Goal: Task Accomplishment & Management: Use online tool/utility

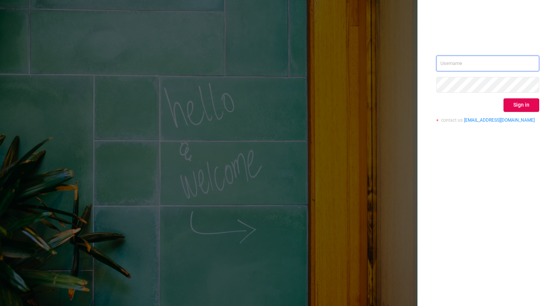
click at [451, 62] on input "text" at bounding box center [487, 64] width 103 height 16
type input "[PERSON_NAME][EMAIL_ADDRESS][DOMAIN_NAME]"
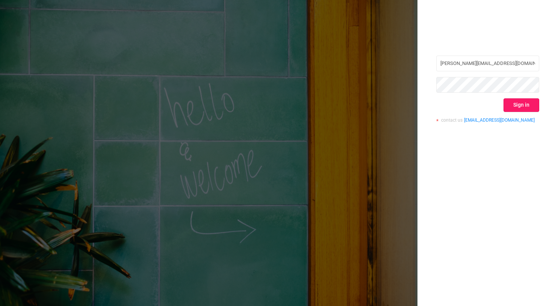
click at [522, 103] on button "Sign in" at bounding box center [522, 105] width 36 height 14
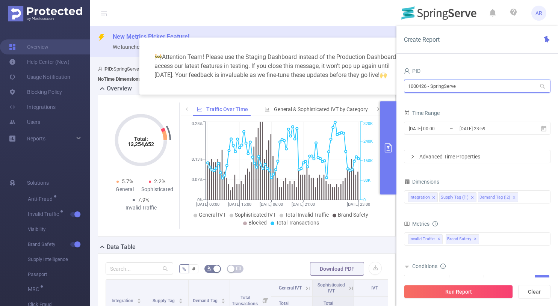
click at [429, 80] on input "1000426 - SpringServe" at bounding box center [477, 86] width 147 height 13
click at [428, 82] on input "1000426 - SpringServe" at bounding box center [477, 86] width 147 height 13
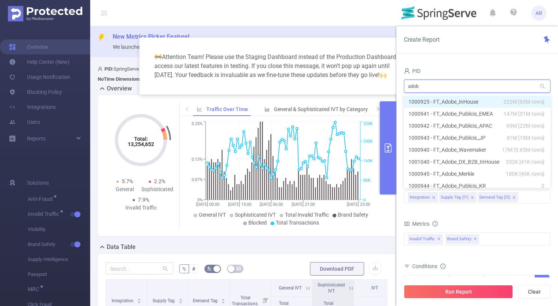
type input "adobe"
click at [438, 99] on li "1000925 - FT_Adobe_InHouse 222M [60M rows]" at bounding box center [477, 102] width 147 height 12
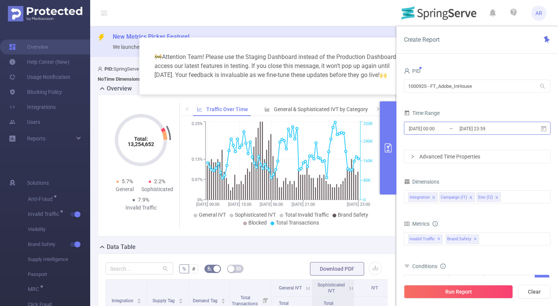
click at [441, 132] on input "[DATE] 00:00" at bounding box center [438, 129] width 61 height 10
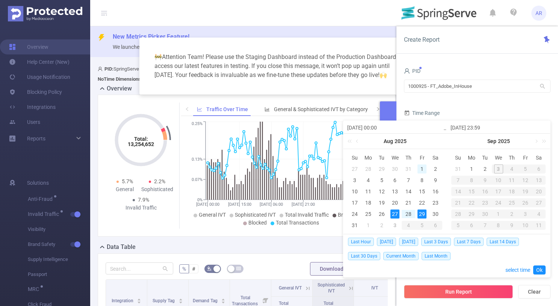
click at [424, 168] on div "1" at bounding box center [422, 169] width 9 height 9
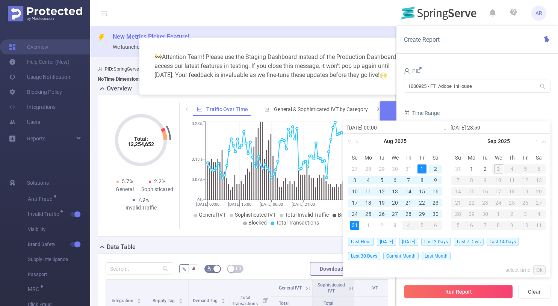
click at [355, 226] on div "31" at bounding box center [354, 225] width 9 height 9
type input "[DATE] 00:00"
type input "[DATE] 23:59"
type input "[DATE] 00:00"
type input "[DATE] 23:59"
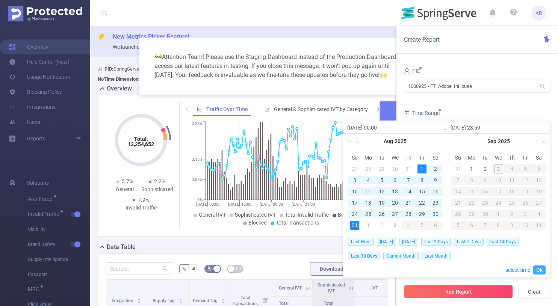
click at [543, 269] on link "Ok" at bounding box center [539, 270] width 12 height 9
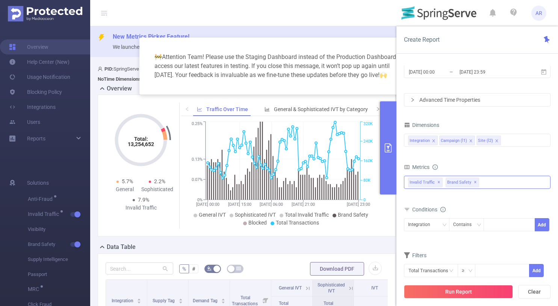
click at [439, 185] on span "Invalid Traffic ✕" at bounding box center [425, 183] width 35 height 10
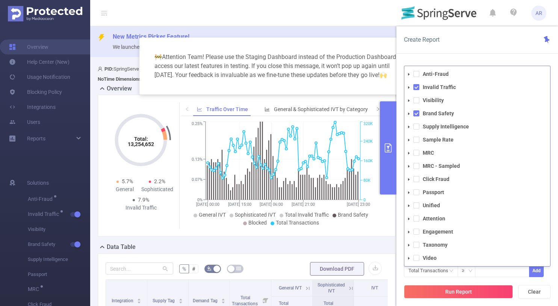
click at [441, 57] on div "Create Report PID 1000925 - FT_Adobe_InHouse 1000925 - FT_Adobe_InHouse Time Ra…" at bounding box center [478, 166] width 162 height 280
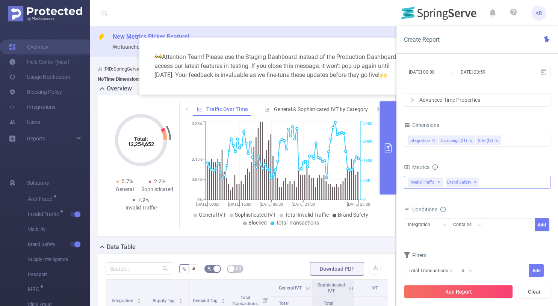
click at [438, 182] on span "✕" at bounding box center [439, 182] width 3 height 9
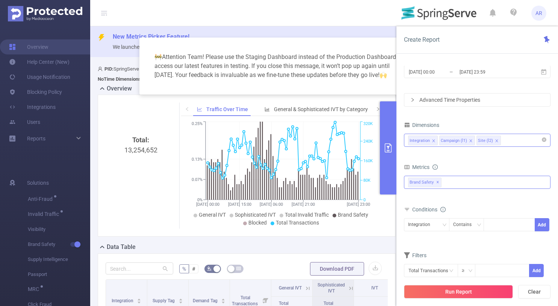
click at [433, 140] on icon "icon: close" at bounding box center [433, 140] width 3 height 3
click at [439, 139] on icon "icon: close" at bounding box center [440, 141] width 4 height 4
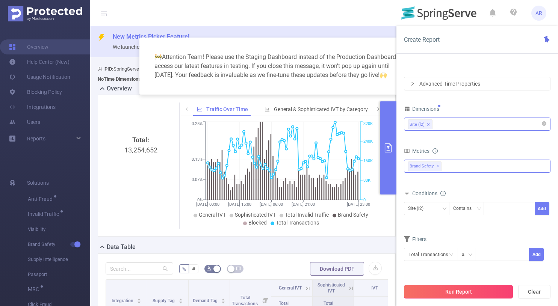
click at [454, 292] on button "Run Report" at bounding box center [458, 292] width 109 height 14
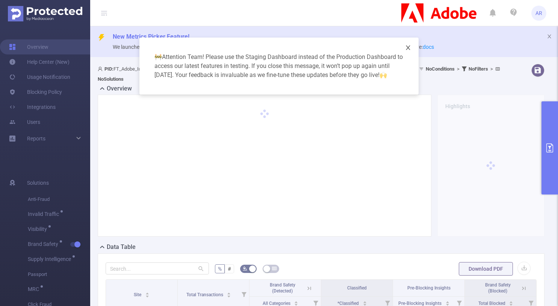
click at [407, 48] on icon "icon: close" at bounding box center [408, 48] width 6 height 6
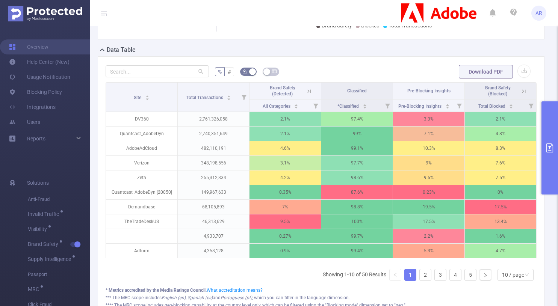
scroll to position [200, 0]
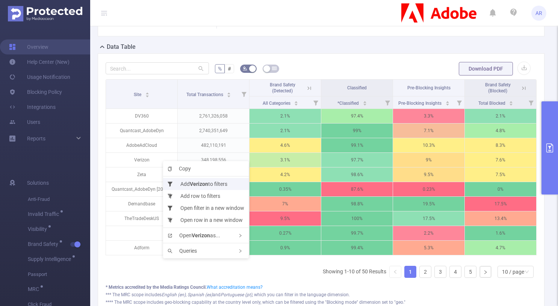
click at [190, 185] on li "Add Verizon to filters" at bounding box center [206, 184] width 86 height 12
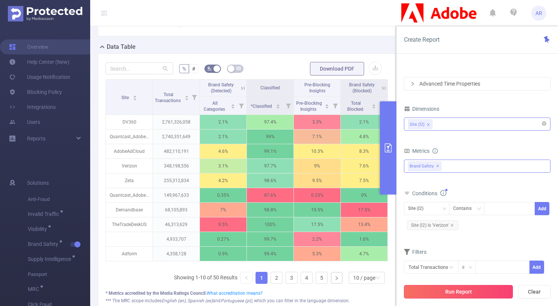
click at [442, 289] on button "Run Report" at bounding box center [458, 292] width 109 height 14
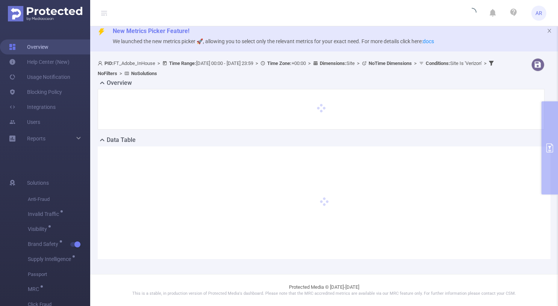
scroll to position [5, 0]
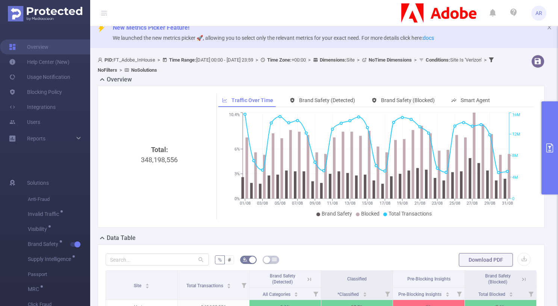
scroll to position [13, 0]
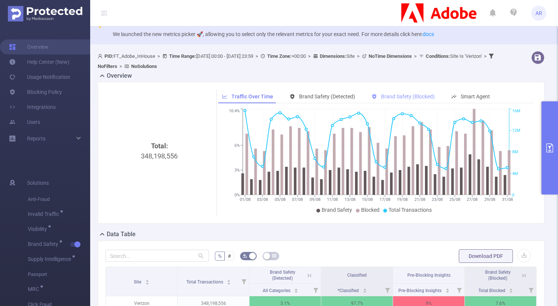
click at [385, 96] on span "Brand Safety (Blocked)" at bounding box center [408, 97] width 54 height 6
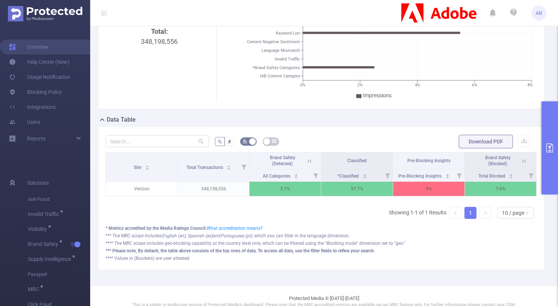
scroll to position [138, 0]
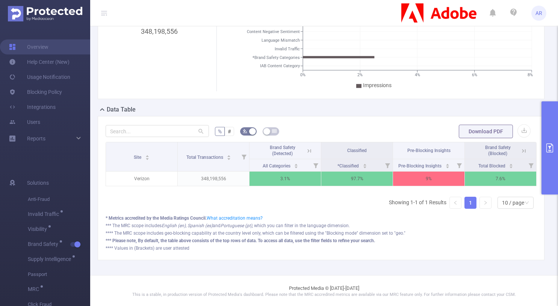
click at [552, 133] on button "primary" at bounding box center [550, 148] width 17 height 93
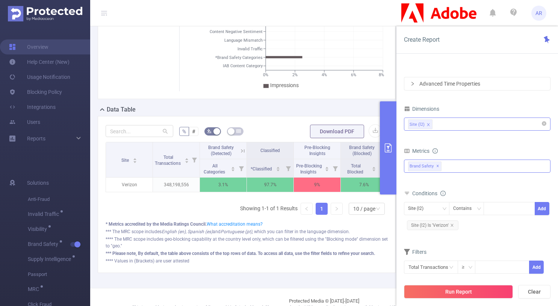
click at [454, 167] on div "Anti-Fraud Invalid Traffic Visibility Brand Safety Supply Intelligence Sample R…" at bounding box center [477, 166] width 147 height 13
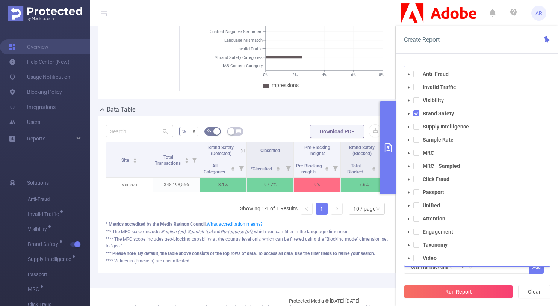
click at [409, 113] on icon "icon: caret-down" at bounding box center [409, 114] width 4 height 4
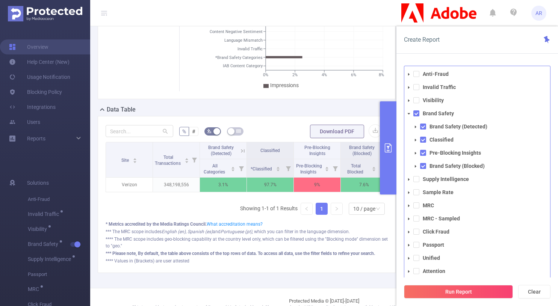
click at [409, 113] on icon "icon: caret-down" at bounding box center [409, 114] width 3 height 2
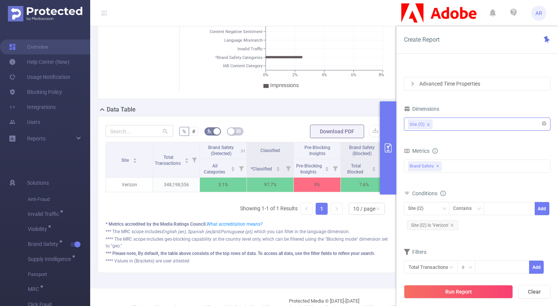
click at [476, 59] on div "PID 1000925 - FT_Adobe_InHouse 1000925 - FT_Adobe_InHouse Time Range [DATE] 00:…" at bounding box center [478, 188] width 162 height 261
click at [463, 125] on div "Site (l2)" at bounding box center [477, 124] width 138 height 12
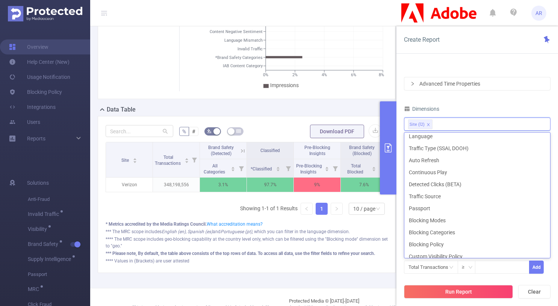
scroll to position [214, 0]
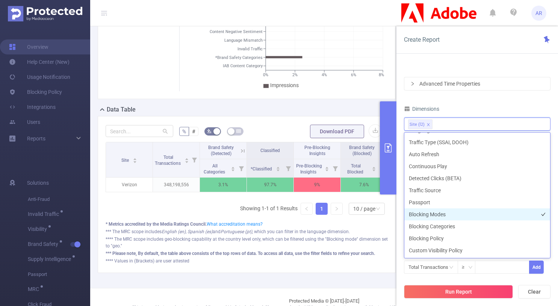
click at [446, 220] on li "Blocking Modes" at bounding box center [478, 215] width 146 height 12
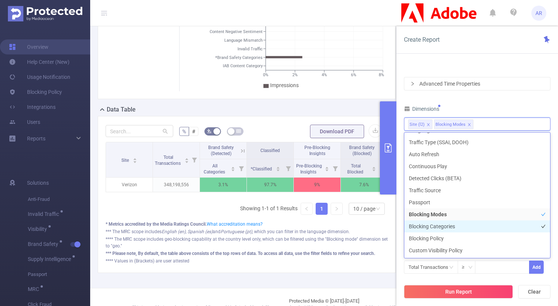
click at [445, 230] on li "Blocking Categories" at bounding box center [478, 227] width 146 height 12
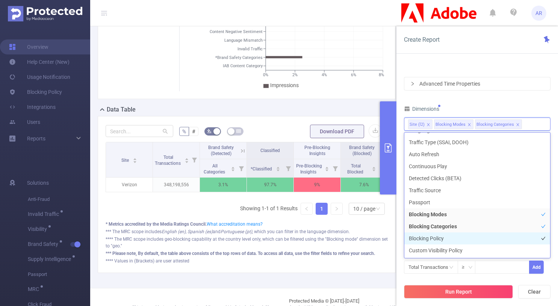
click at [440, 239] on li "Blocking Policy" at bounding box center [478, 239] width 146 height 12
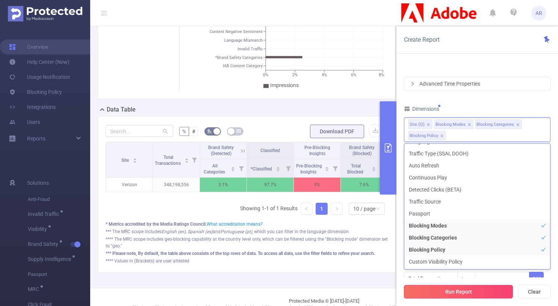
click at [438, 289] on button "Run Report" at bounding box center [458, 292] width 109 height 14
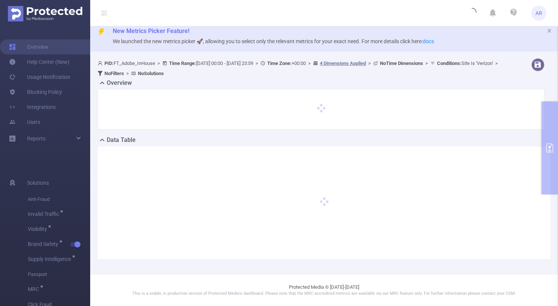
scroll to position [5, 0]
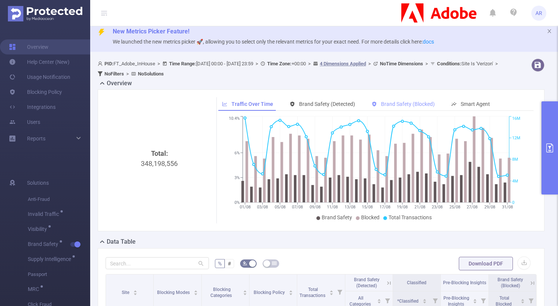
click at [414, 98] on div "Brand Safety (Blocked)" at bounding box center [403, 104] width 71 height 14
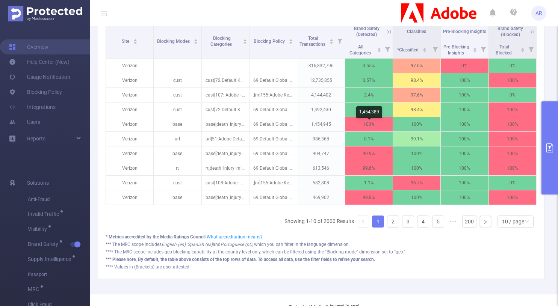
scroll to position [260, 0]
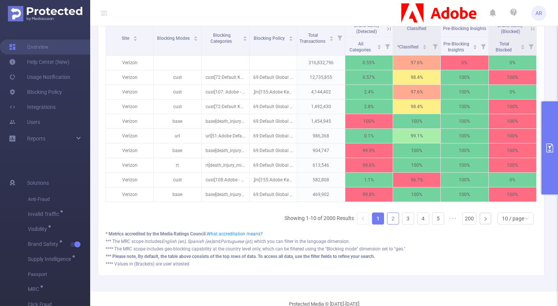
click at [394, 215] on link "2" at bounding box center [393, 218] width 11 height 11
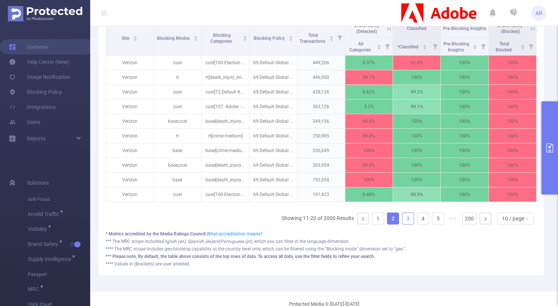
click at [408, 220] on link "3" at bounding box center [408, 218] width 11 height 11
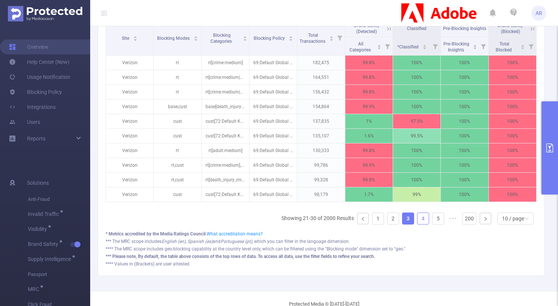
click at [422, 220] on link "4" at bounding box center [423, 218] width 11 height 11
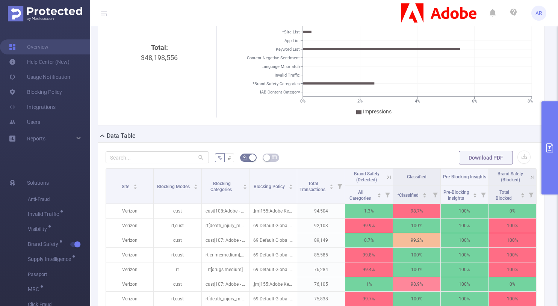
scroll to position [0, 0]
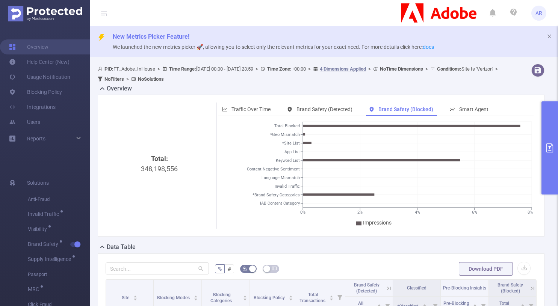
click at [548, 145] on icon "primary" at bounding box center [549, 148] width 9 height 9
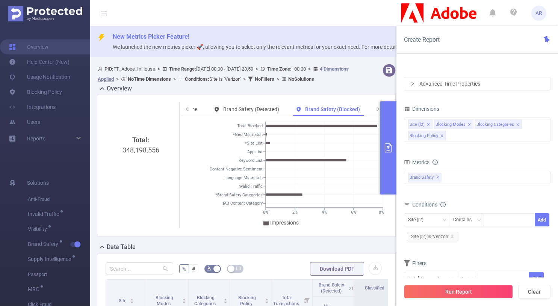
click at [448, 86] on div "Advanced Time Properties" at bounding box center [478, 83] width 146 height 13
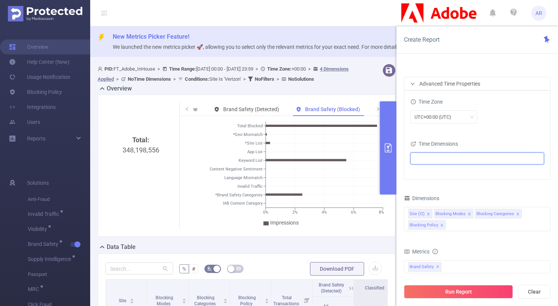
click at [429, 161] on ul at bounding box center [475, 158] width 124 height 11
click at [418, 186] on icon "icon: caret-down" at bounding box center [417, 186] width 4 height 4
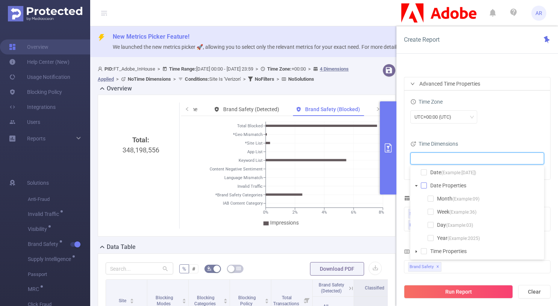
click at [424, 185] on span at bounding box center [424, 186] width 6 height 6
click at [451, 157] on icon "icon: close" at bounding box center [452, 159] width 4 height 4
click at [449, 159] on icon "icon: close" at bounding box center [448, 159] width 4 height 4
click at [451, 159] on li "Year" at bounding box center [445, 158] width 18 height 9
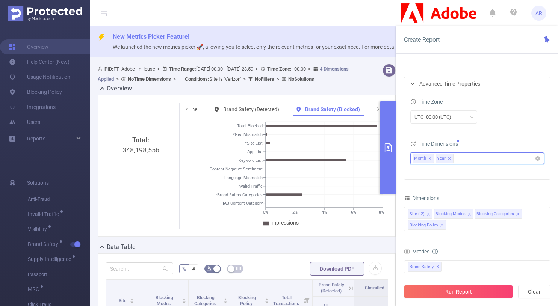
click at [449, 159] on icon "icon: close" at bounding box center [449, 158] width 3 height 3
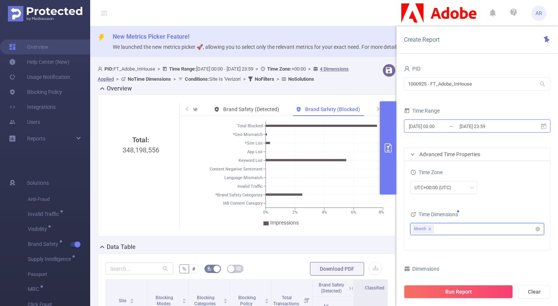
click at [438, 127] on input "[DATE] 00:00" at bounding box center [438, 126] width 61 height 10
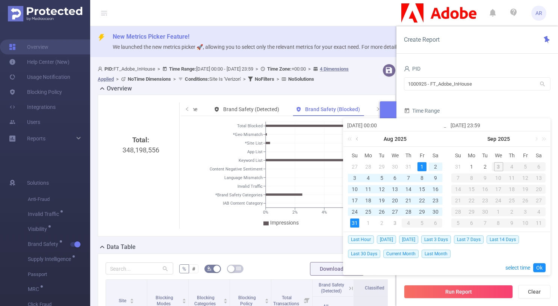
click at [355, 138] on link at bounding box center [358, 139] width 7 height 15
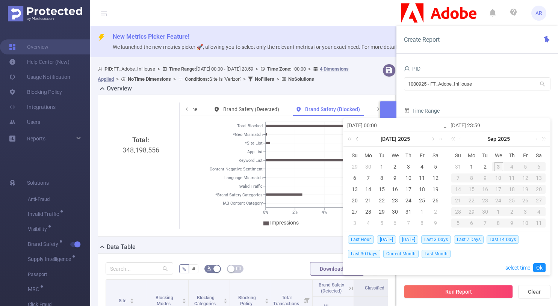
click at [355, 138] on link at bounding box center [358, 139] width 7 height 15
click at [354, 168] on div "1" at bounding box center [354, 166] width 9 height 9
click at [461, 139] on link at bounding box center [461, 139] width 7 height 15
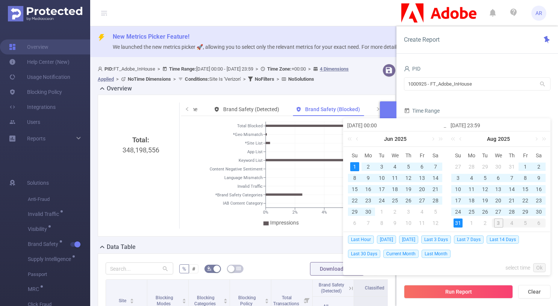
click at [460, 222] on div "31" at bounding box center [458, 223] width 9 height 9
type input "[DATE] 00:00"
click at [538, 267] on link "Ok" at bounding box center [539, 268] width 12 height 9
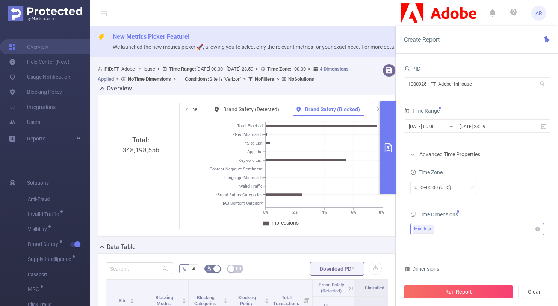
click at [480, 288] on button "Run Report" at bounding box center [458, 292] width 109 height 14
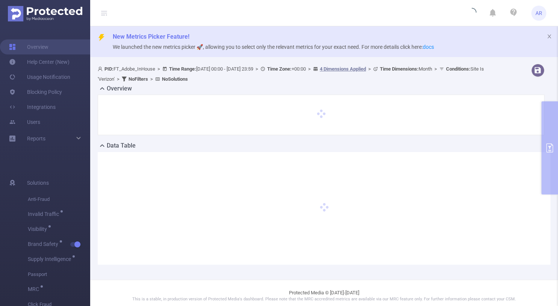
scroll to position [5, 0]
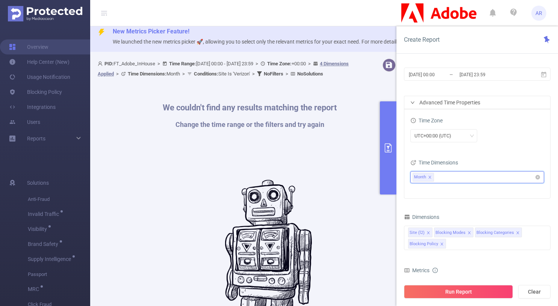
click at [430, 176] on icon "icon: close" at bounding box center [430, 178] width 4 height 4
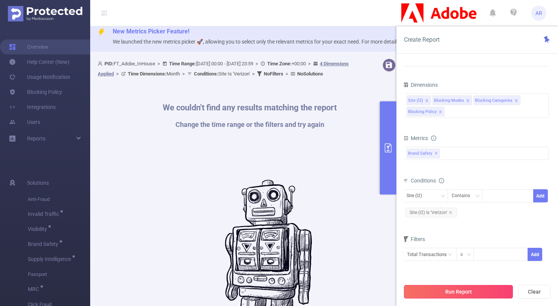
click at [464, 294] on button "Run Report" at bounding box center [458, 292] width 109 height 14
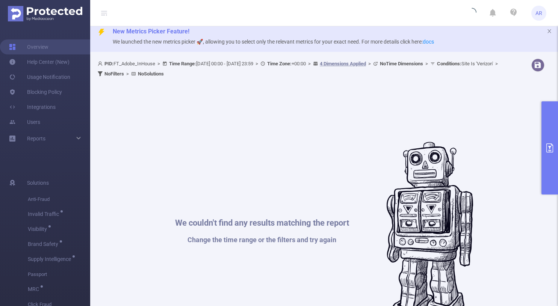
click at [545, 139] on button "primary" at bounding box center [550, 148] width 17 height 93
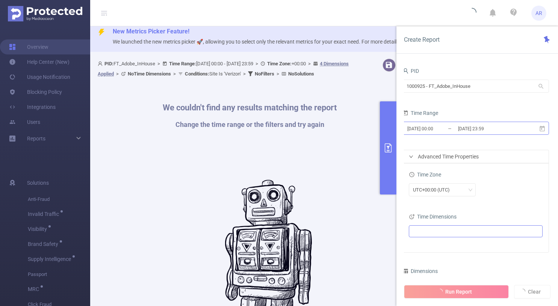
click at [445, 126] on input "[DATE] 00:00" at bounding box center [437, 129] width 61 height 10
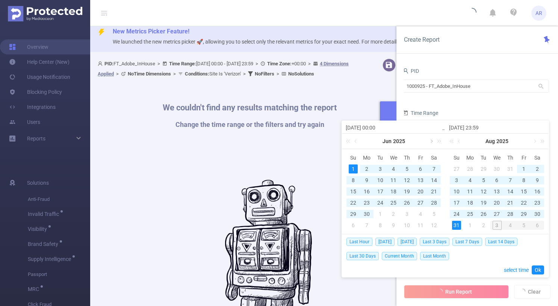
click at [432, 141] on link at bounding box center [431, 141] width 7 height 15
click at [432, 141] on div "[DATE]" at bounding box center [393, 141] width 103 height 15
click at [524, 165] on div "1" at bounding box center [524, 169] width 9 height 9
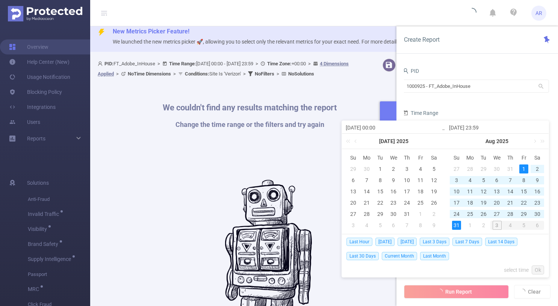
click at [456, 225] on div "31" at bounding box center [456, 225] width 9 height 9
type input "[DATE] 00:00"
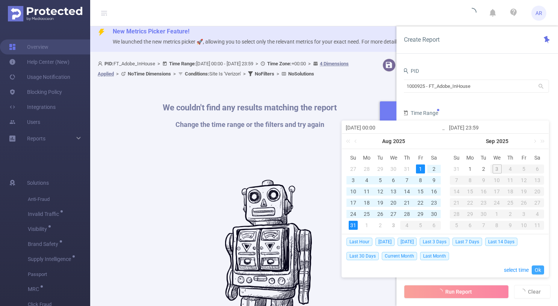
click at [538, 268] on link "Ok" at bounding box center [538, 270] width 12 height 9
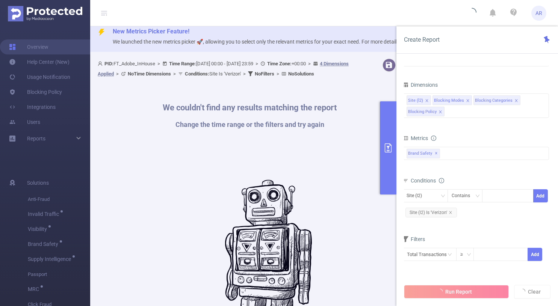
type input "[DATE] 00:00"
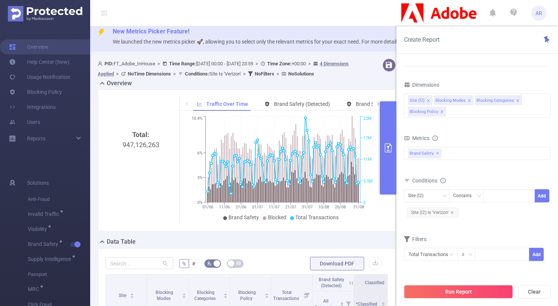
click at [388, 162] on button "primary" at bounding box center [388, 148] width 17 height 93
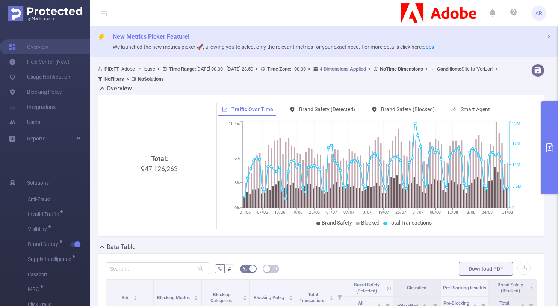
click at [547, 156] on button "primary" at bounding box center [550, 148] width 17 height 93
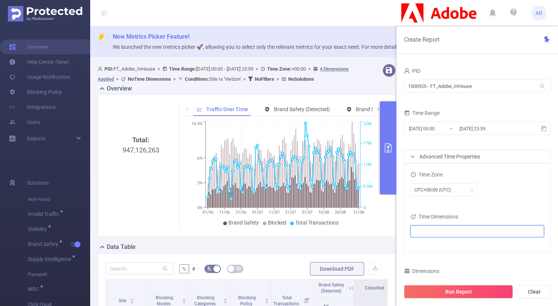
click at [449, 230] on ul at bounding box center [475, 231] width 124 height 11
click at [425, 136] on span at bounding box center [424, 137] width 6 height 6
click at [433, 164] on span at bounding box center [431, 163] width 6 height 6
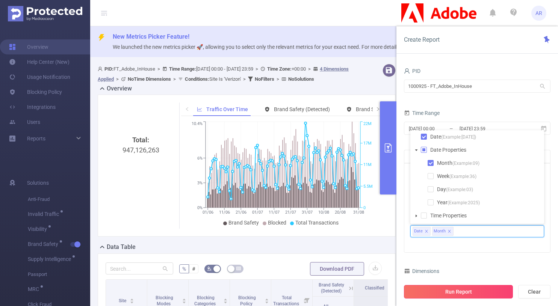
click at [447, 294] on button "Run Report" at bounding box center [458, 292] width 109 height 14
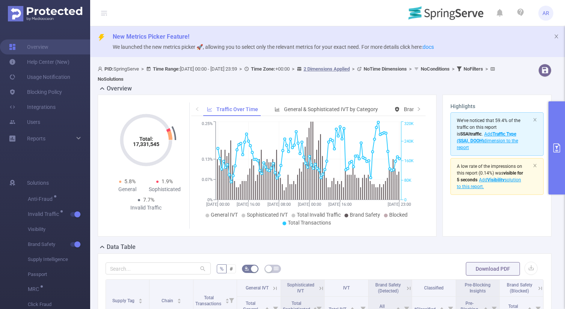
scroll to position [179, 0]
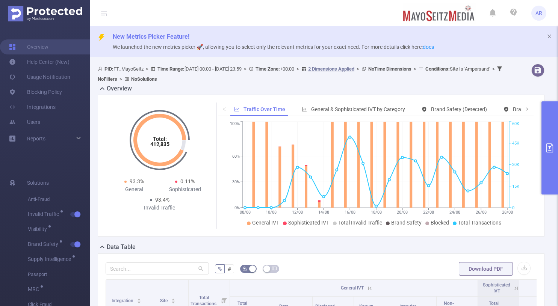
scroll to position [94, 0]
